Goal: Task Accomplishment & Management: Manage account settings

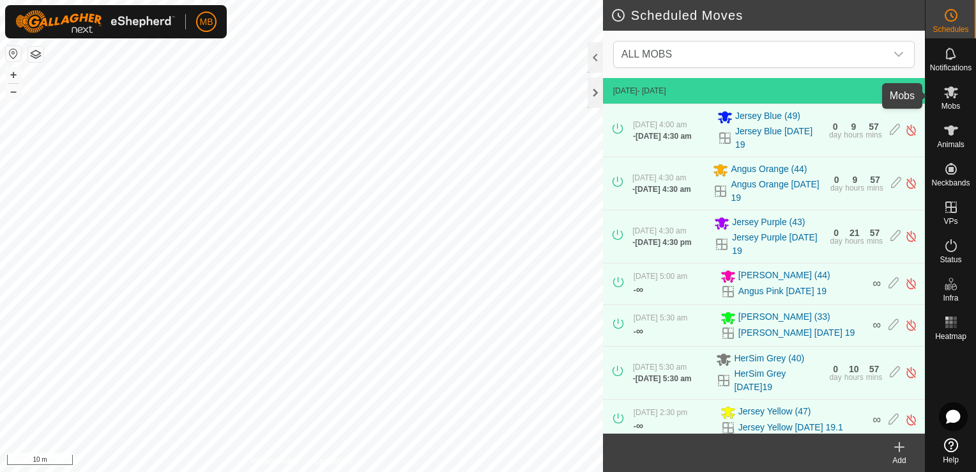
click at [953, 98] on icon at bounding box center [951, 91] width 15 height 15
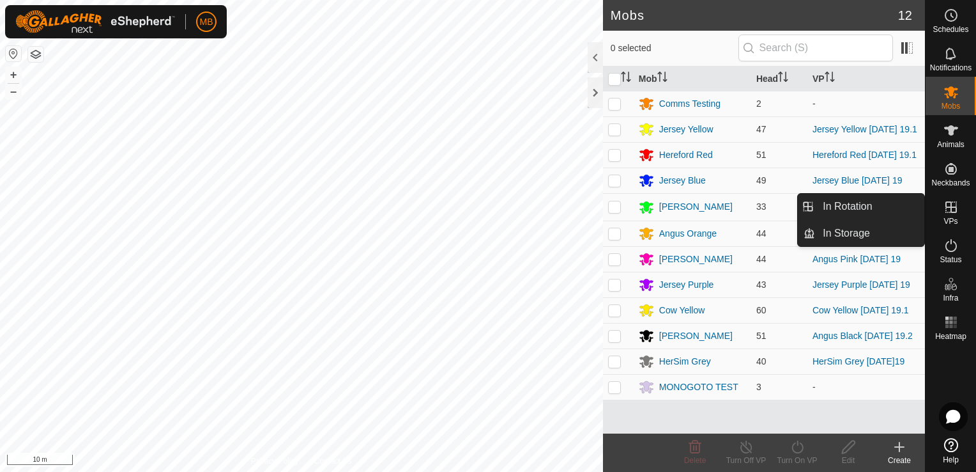
click at [949, 219] on span "VPs" at bounding box center [951, 221] width 14 height 8
click at [905, 210] on link "In Rotation" at bounding box center [869, 207] width 109 height 26
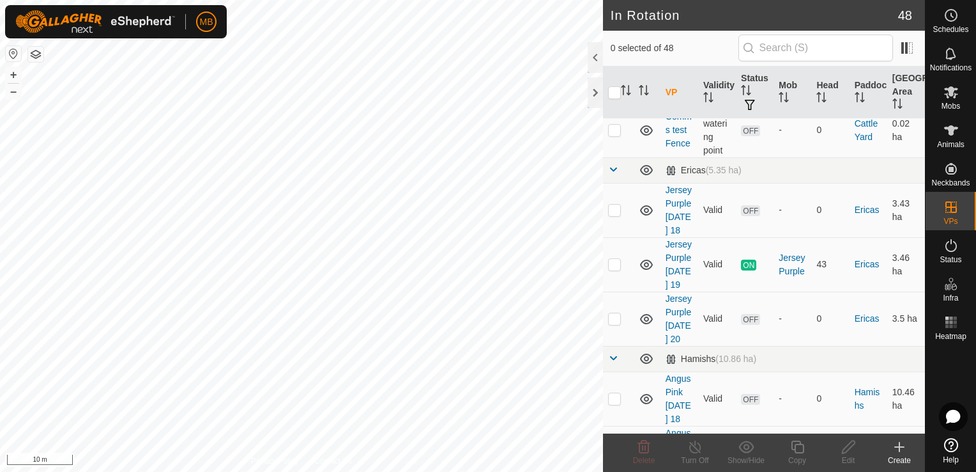
scroll to position [598, 0]
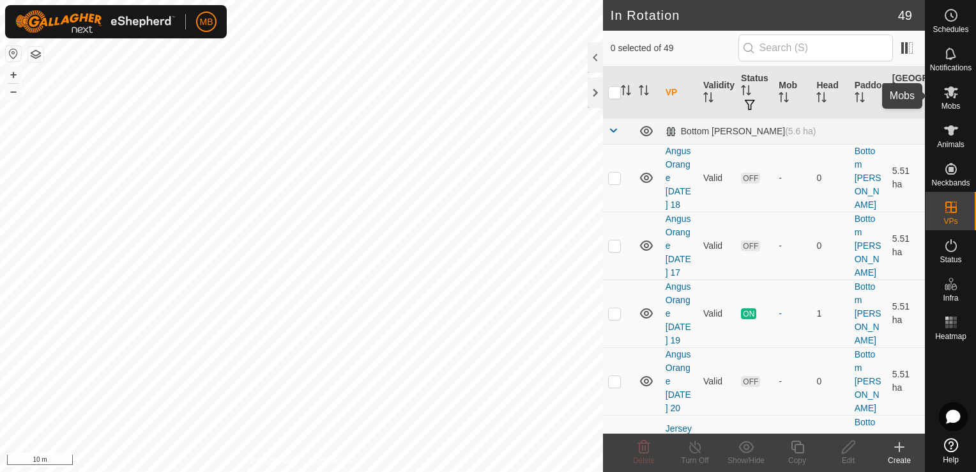
click at [956, 102] on span "Mobs" at bounding box center [951, 106] width 19 height 8
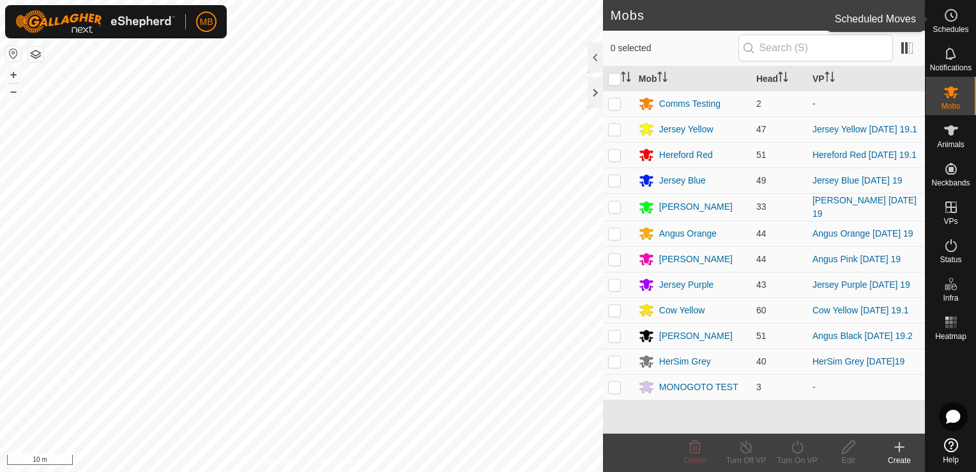
click at [960, 31] on span "Schedules" at bounding box center [951, 30] width 36 height 8
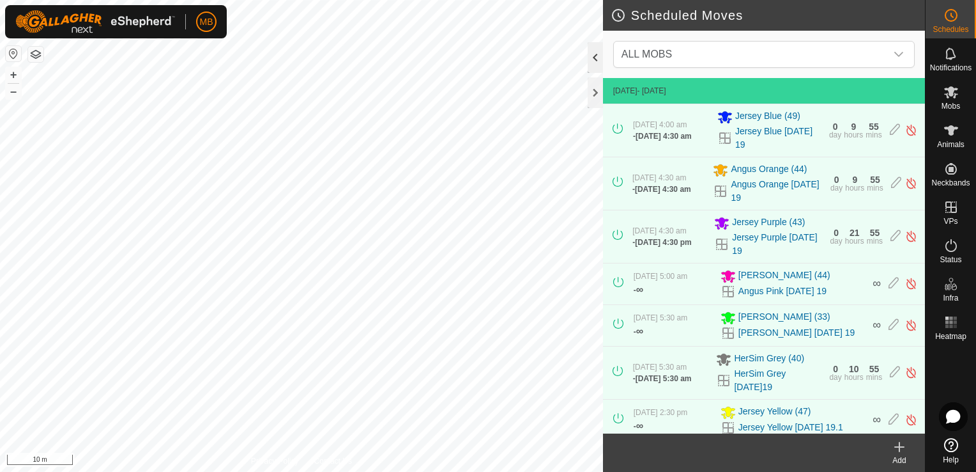
click at [597, 58] on div at bounding box center [595, 57] width 15 height 31
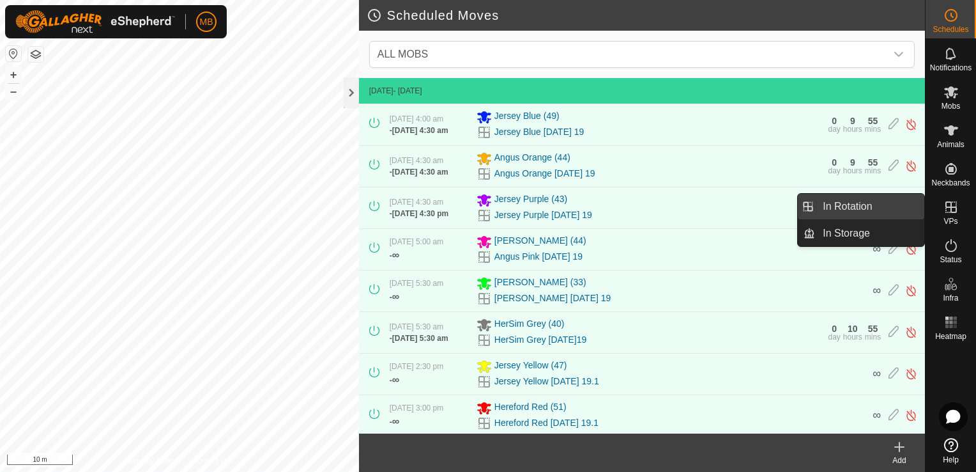
click at [840, 206] on link "In Rotation" at bounding box center [869, 207] width 109 height 26
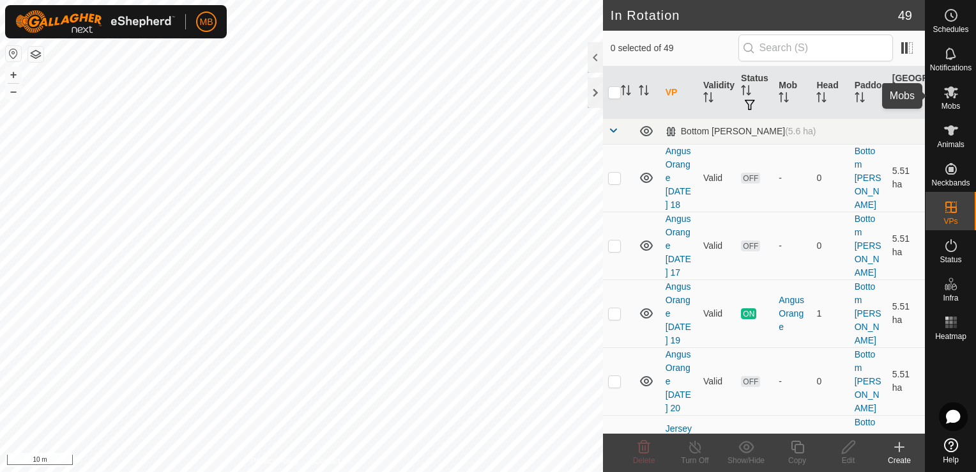
click at [946, 104] on span "Mobs" at bounding box center [951, 106] width 19 height 8
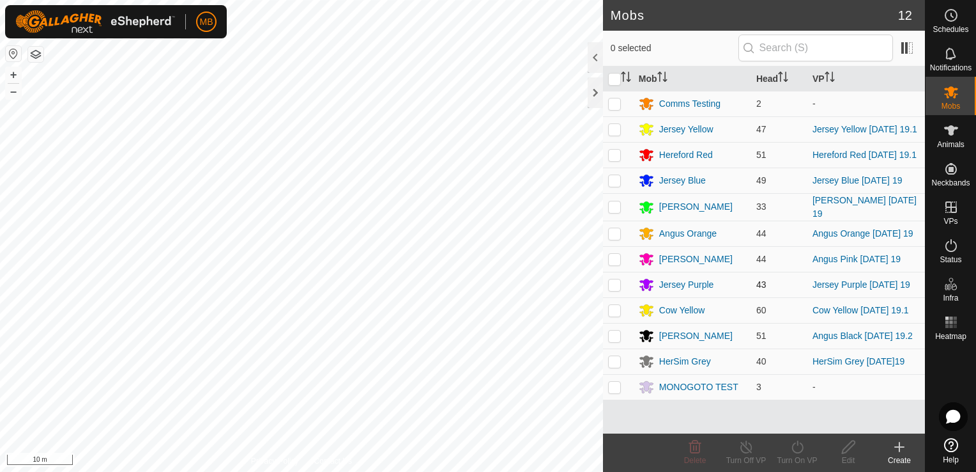
click at [615, 291] on td at bounding box center [618, 285] width 31 height 26
checkbox input "true"
click at [800, 461] on div "Turn On VP" at bounding box center [797, 460] width 51 height 12
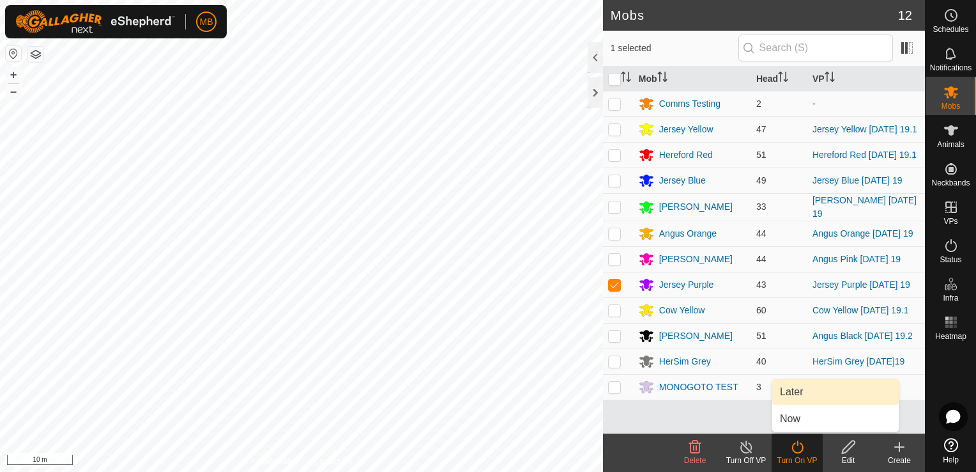
click at [801, 390] on link "Later" at bounding box center [836, 392] width 127 height 26
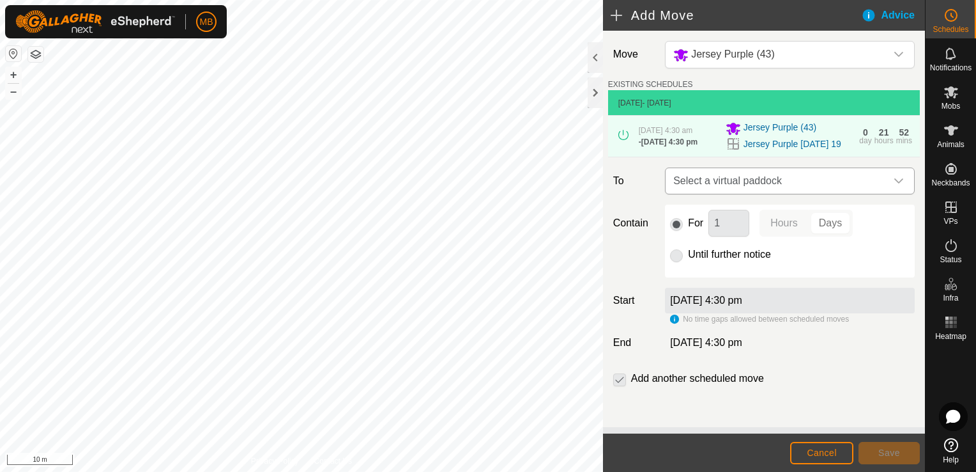
click at [895, 187] on div "dropdown trigger" at bounding box center [899, 181] width 26 height 26
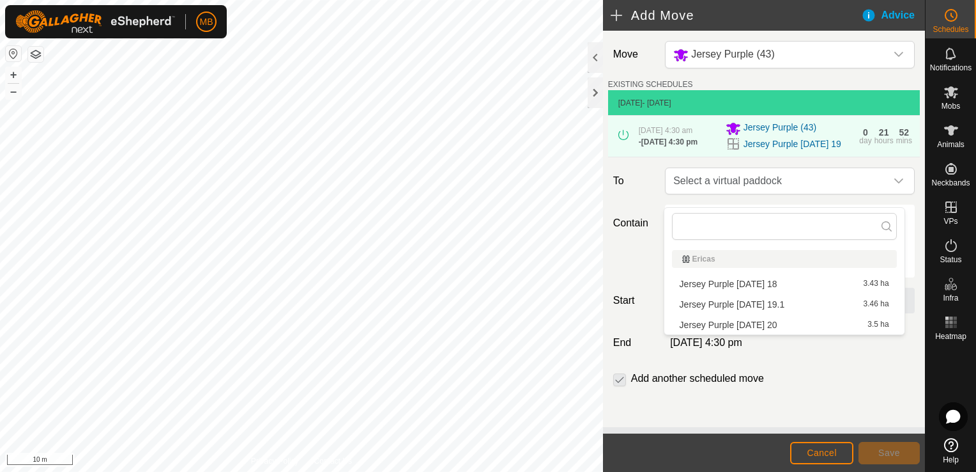
click at [800, 326] on li "Jersey Purple [DATE] 20 3.5 ha" at bounding box center [784, 324] width 225 height 19
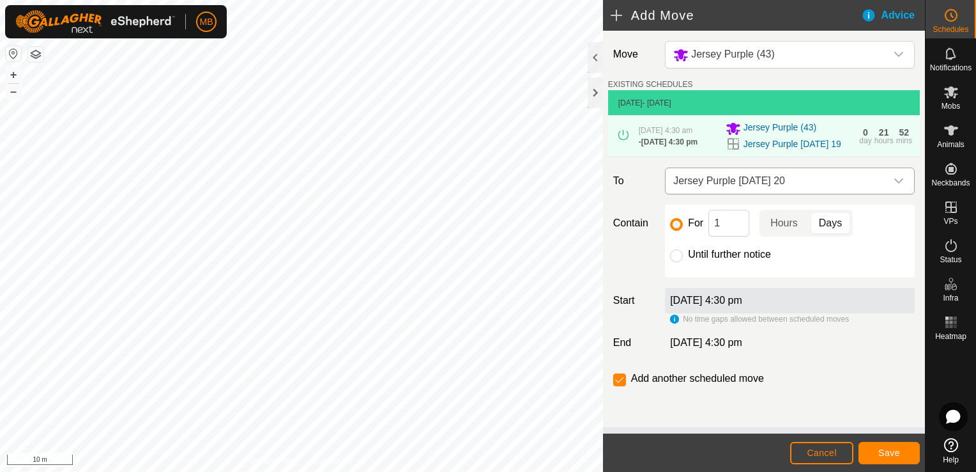
click at [894, 186] on icon "dropdown trigger" at bounding box center [899, 181] width 10 height 10
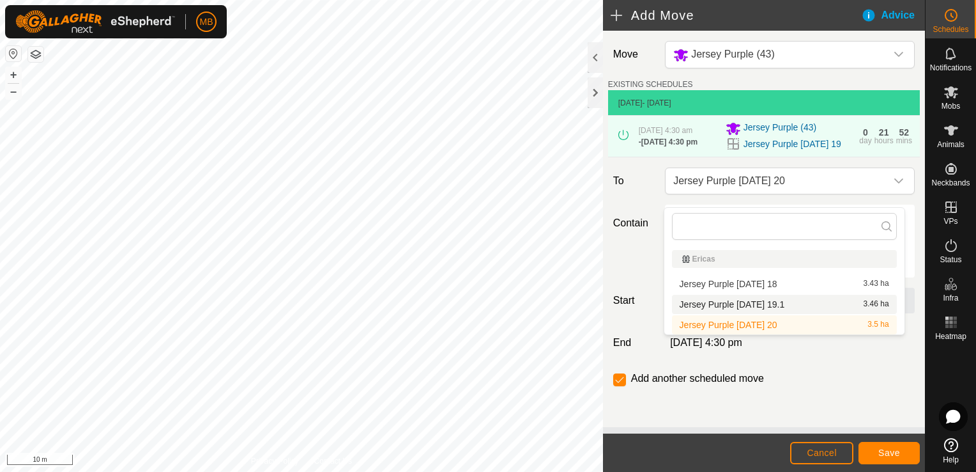
click at [795, 305] on li "Jersey Purple [DATE] 19.1 3.46 ha" at bounding box center [784, 304] width 225 height 19
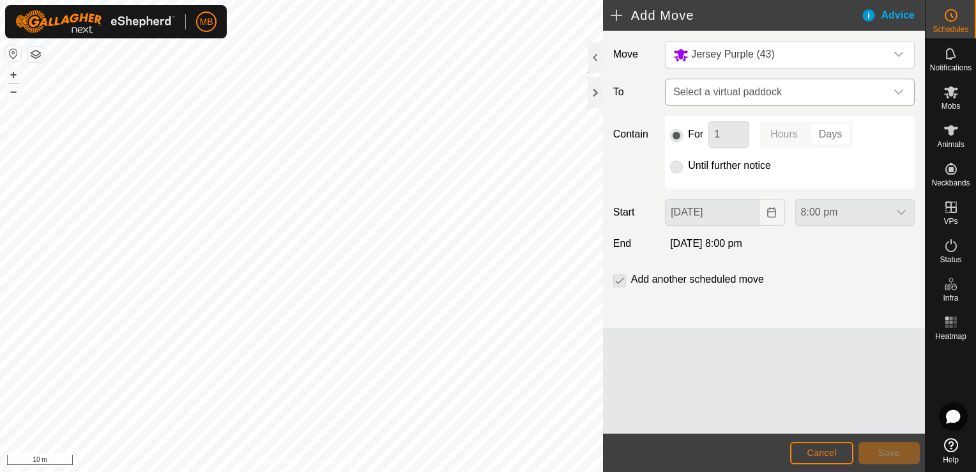
click at [910, 95] on div "dropdown trigger" at bounding box center [899, 92] width 26 height 26
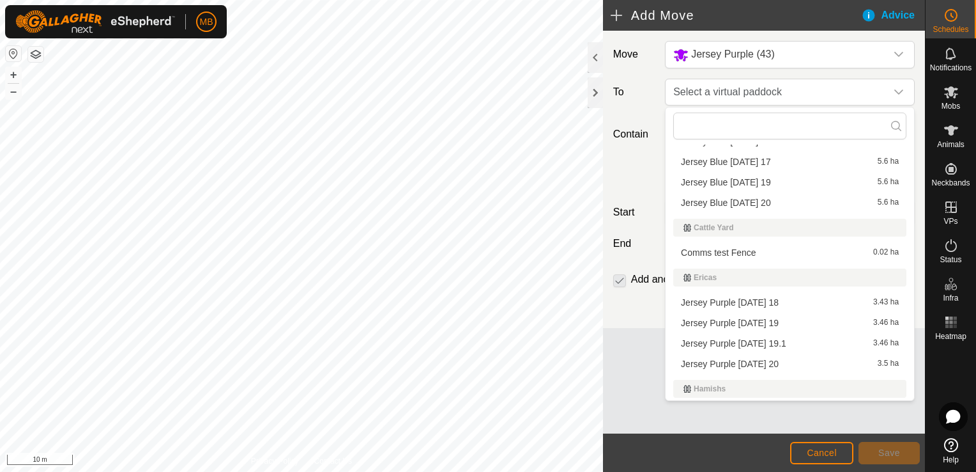
scroll to position [127, 0]
click at [803, 360] on li "Jersey Purple [DATE] 20 3.5 ha" at bounding box center [789, 360] width 233 height 19
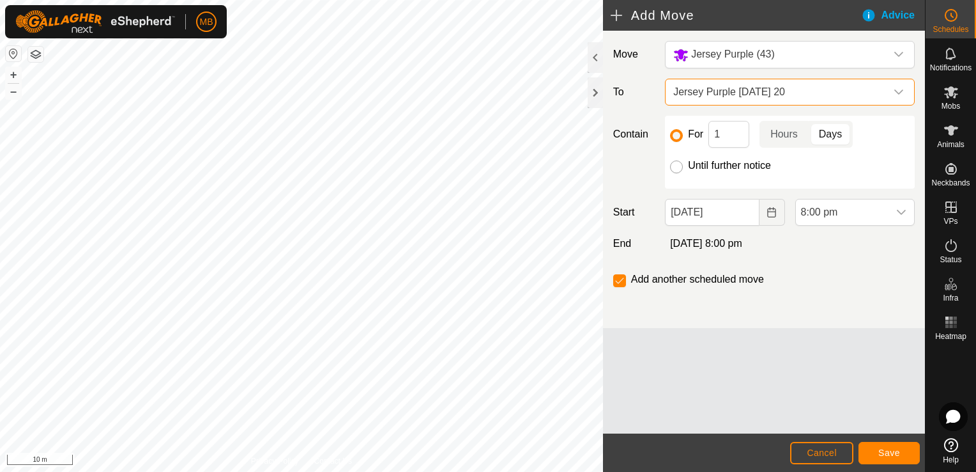
click at [679, 167] on input "Until further notice" at bounding box center [676, 166] width 13 height 13
radio input "true"
checkbox input "false"
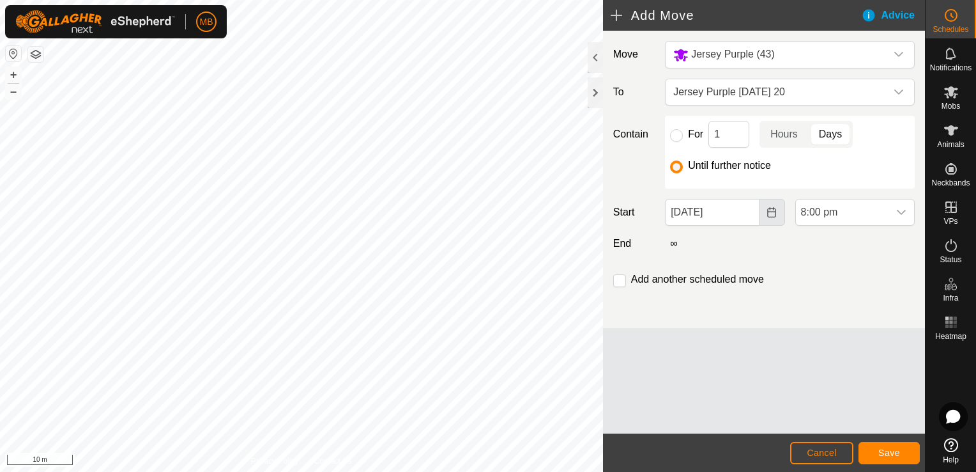
click at [778, 223] on button "Choose Date" at bounding box center [773, 212] width 26 height 27
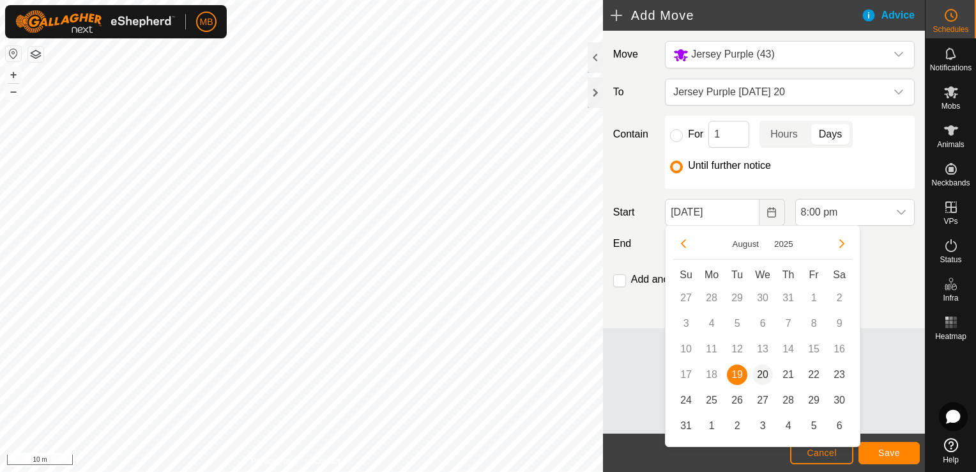
click at [762, 375] on span "20" at bounding box center [763, 374] width 20 height 20
type input "20 Aug, 2025"
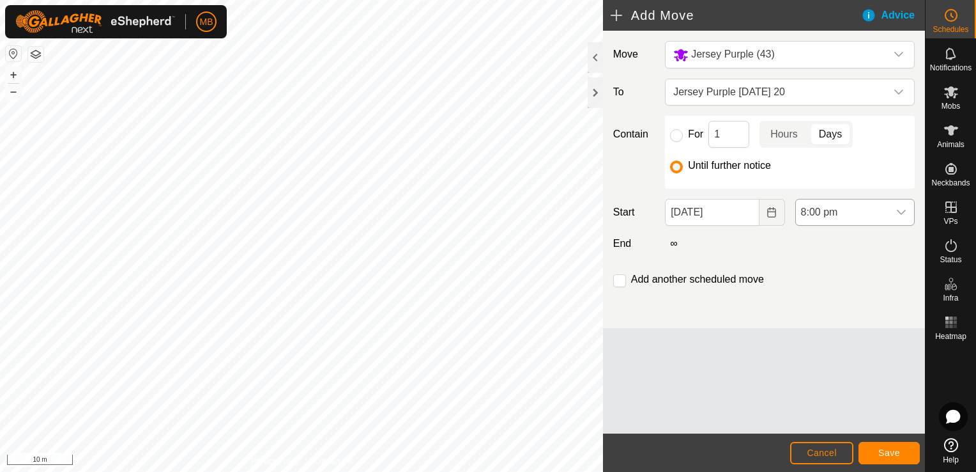
click at [899, 215] on icon "dropdown trigger" at bounding box center [902, 212] width 10 height 10
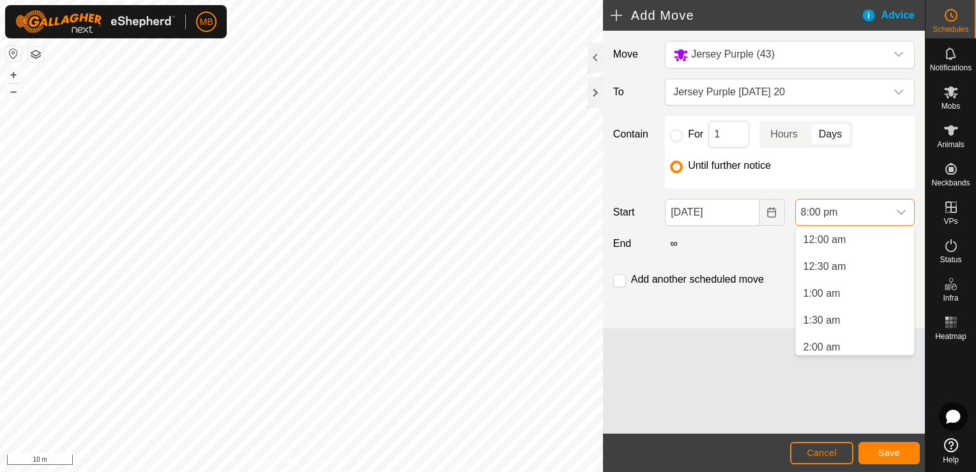
scroll to position [971, 0]
click at [899, 215] on icon "dropdown trigger" at bounding box center [902, 212] width 10 height 10
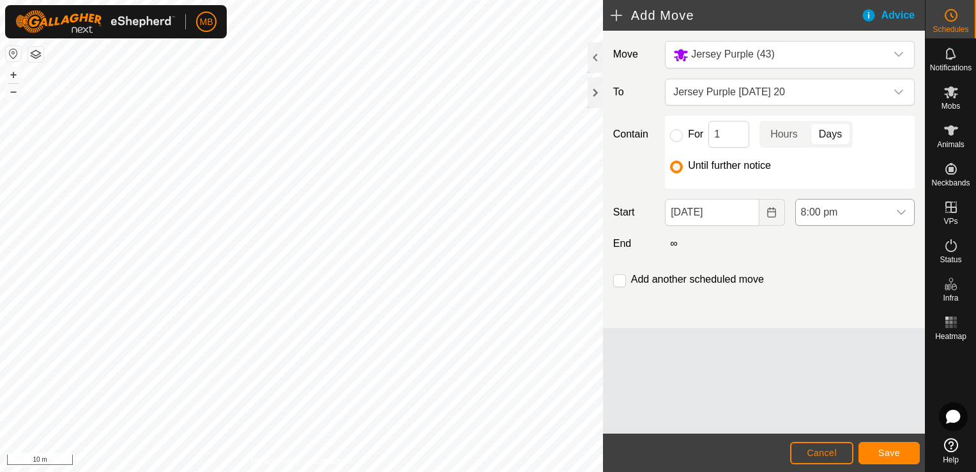
click at [904, 216] on icon "dropdown trigger" at bounding box center [902, 212] width 10 height 10
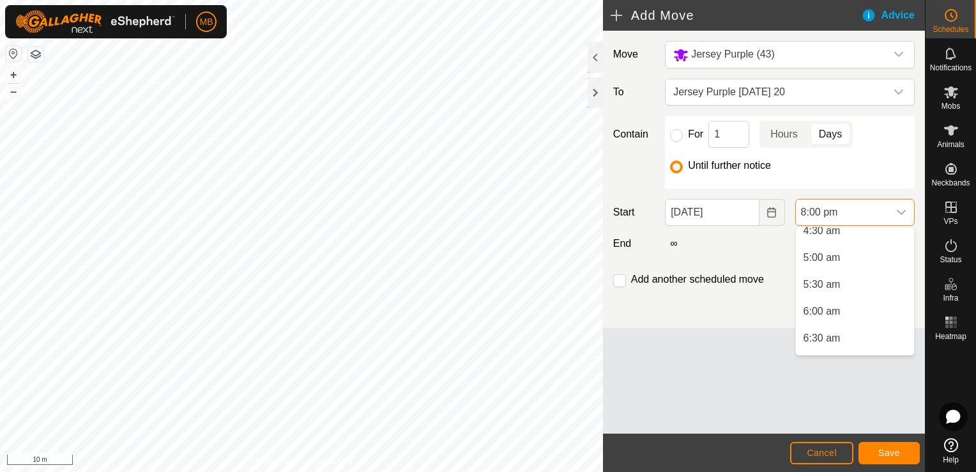
scroll to position [242, 0]
click at [858, 241] on li "4:30 am" at bounding box center [855, 240] width 118 height 26
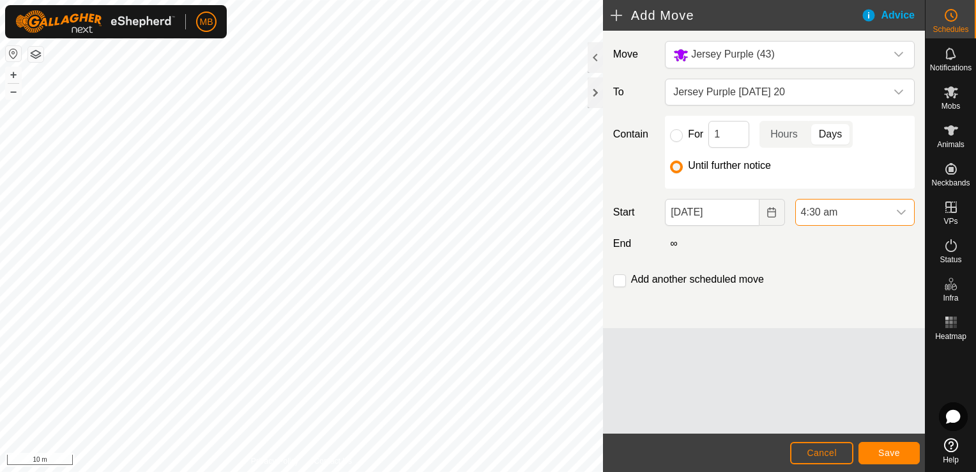
scroll to position [971, 0]
click at [898, 93] on icon "dropdown trigger" at bounding box center [899, 91] width 9 height 5
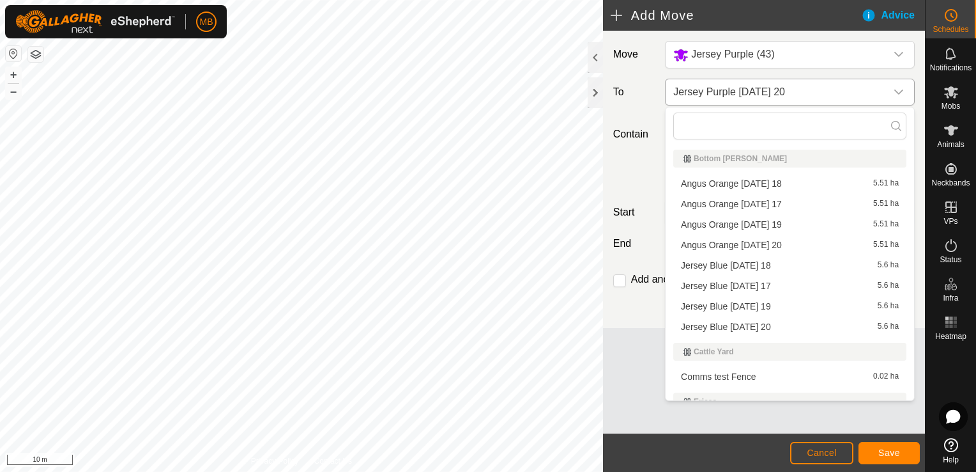
scroll to position [97, 0]
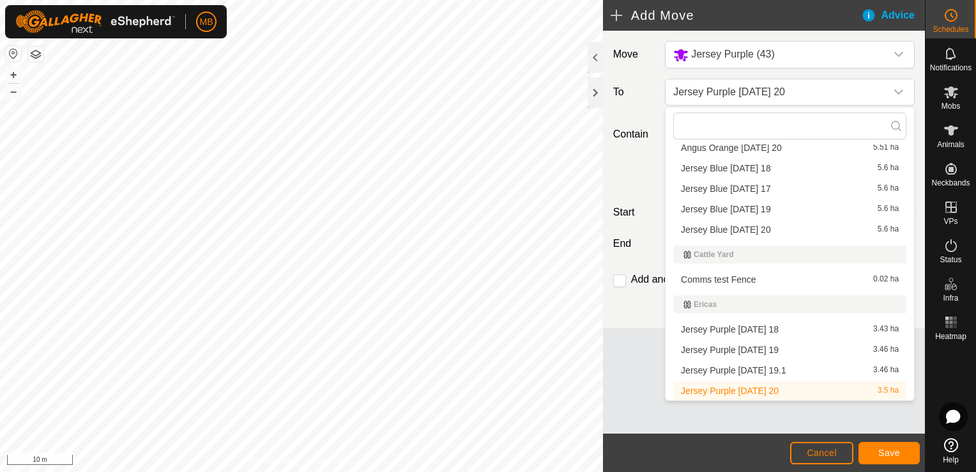
click at [840, 390] on li "Jersey Purple [DATE] 20 3.5 ha" at bounding box center [789, 390] width 233 height 19
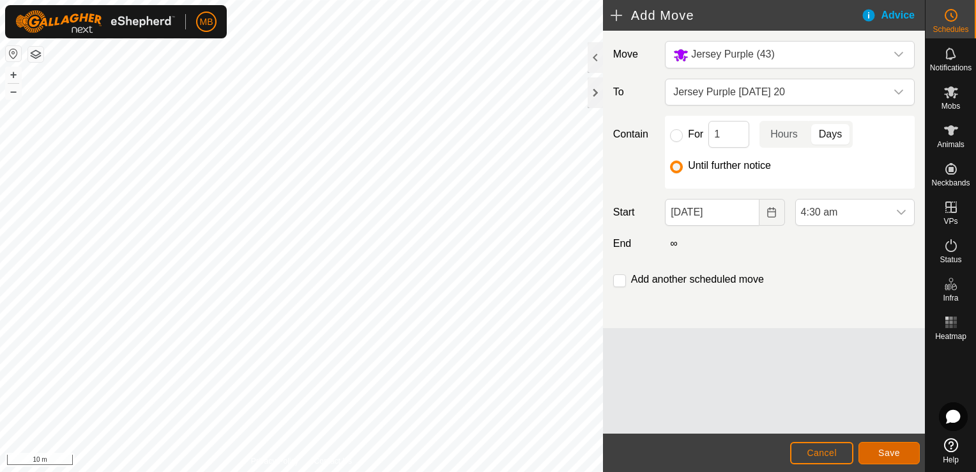
click at [889, 454] on span "Save" at bounding box center [890, 452] width 22 height 10
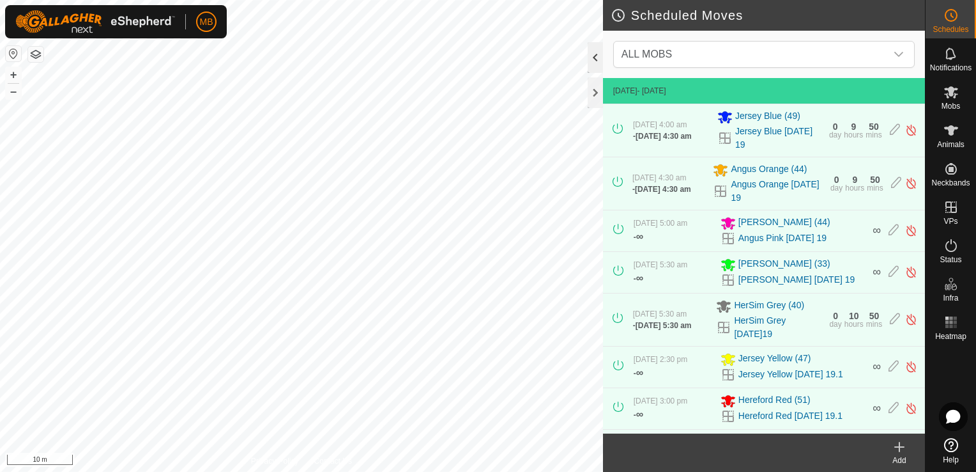
click at [588, 63] on div at bounding box center [595, 57] width 15 height 31
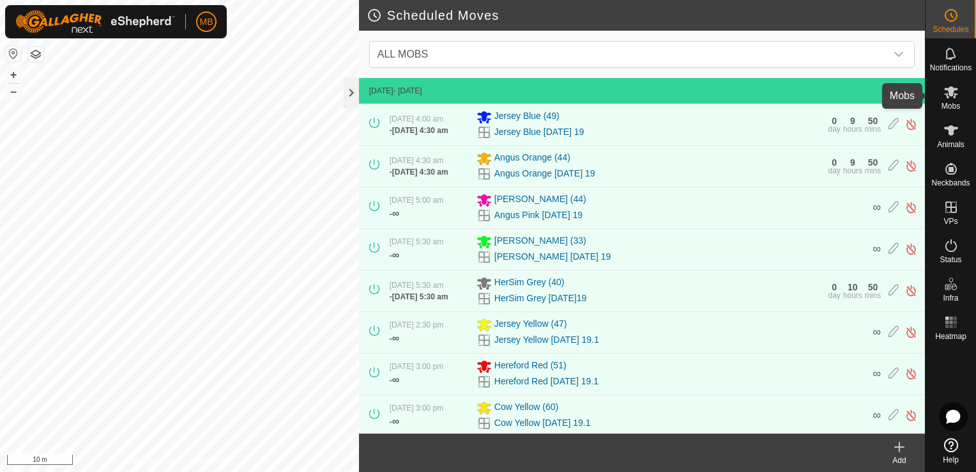
click at [949, 102] on span "Mobs" at bounding box center [951, 106] width 19 height 8
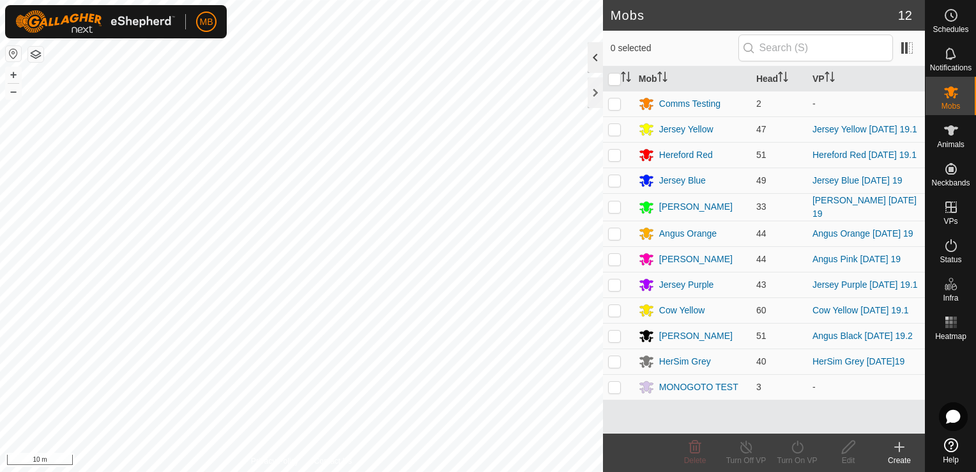
click at [594, 60] on div at bounding box center [595, 57] width 15 height 31
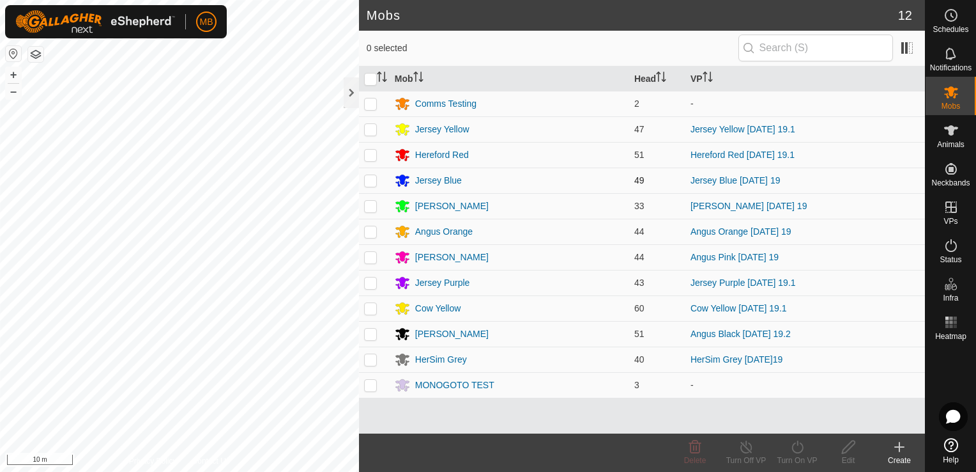
click at [369, 181] on p-checkbox at bounding box center [370, 180] width 13 height 10
click at [394, 188] on td "Jersey Blue" at bounding box center [510, 180] width 240 height 26
click at [370, 180] on p-checkbox at bounding box center [370, 180] width 13 height 10
checkbox input "false"
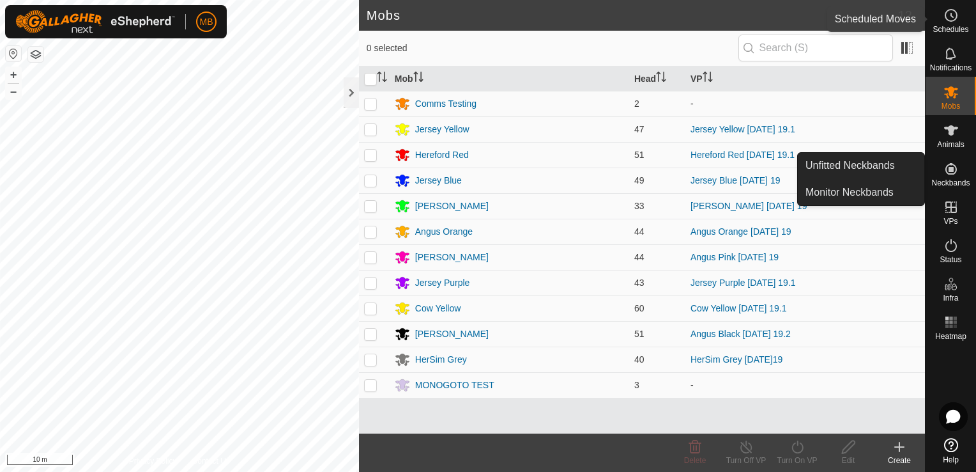
click at [948, 29] on span "Schedules" at bounding box center [951, 30] width 36 height 8
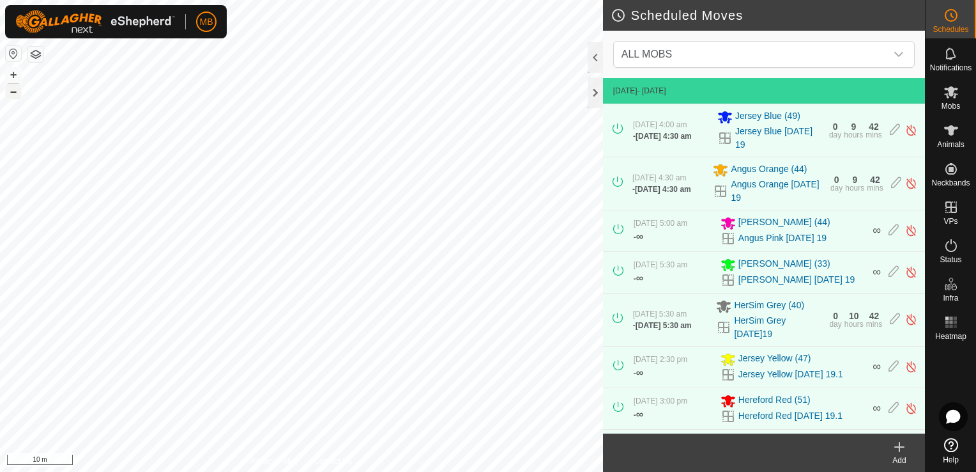
click at [11, 96] on button "–" at bounding box center [13, 91] width 15 height 15
click at [9, 93] on button "–" at bounding box center [13, 91] width 15 height 15
click at [9, 96] on button "–" at bounding box center [13, 91] width 15 height 15
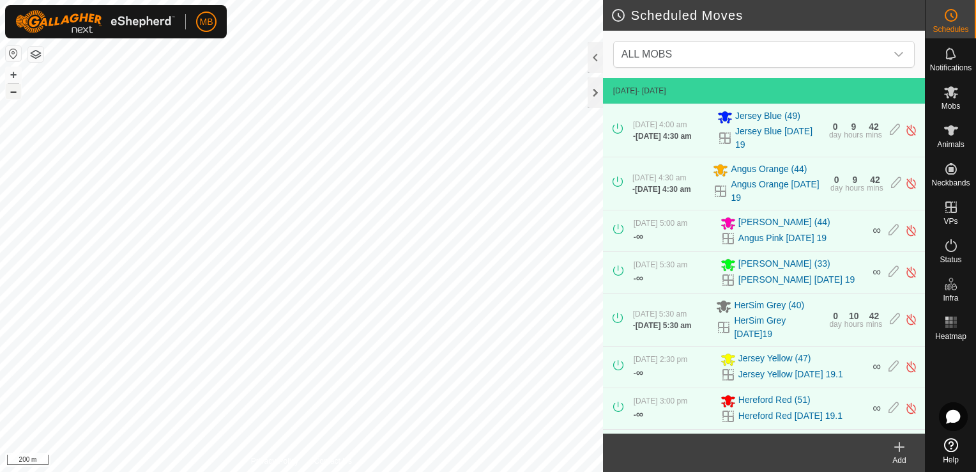
click at [13, 91] on button "–" at bounding box center [13, 91] width 15 height 15
click at [13, 79] on button "+" at bounding box center [13, 74] width 15 height 15
